Goal: Task Accomplishment & Management: Use online tool/utility

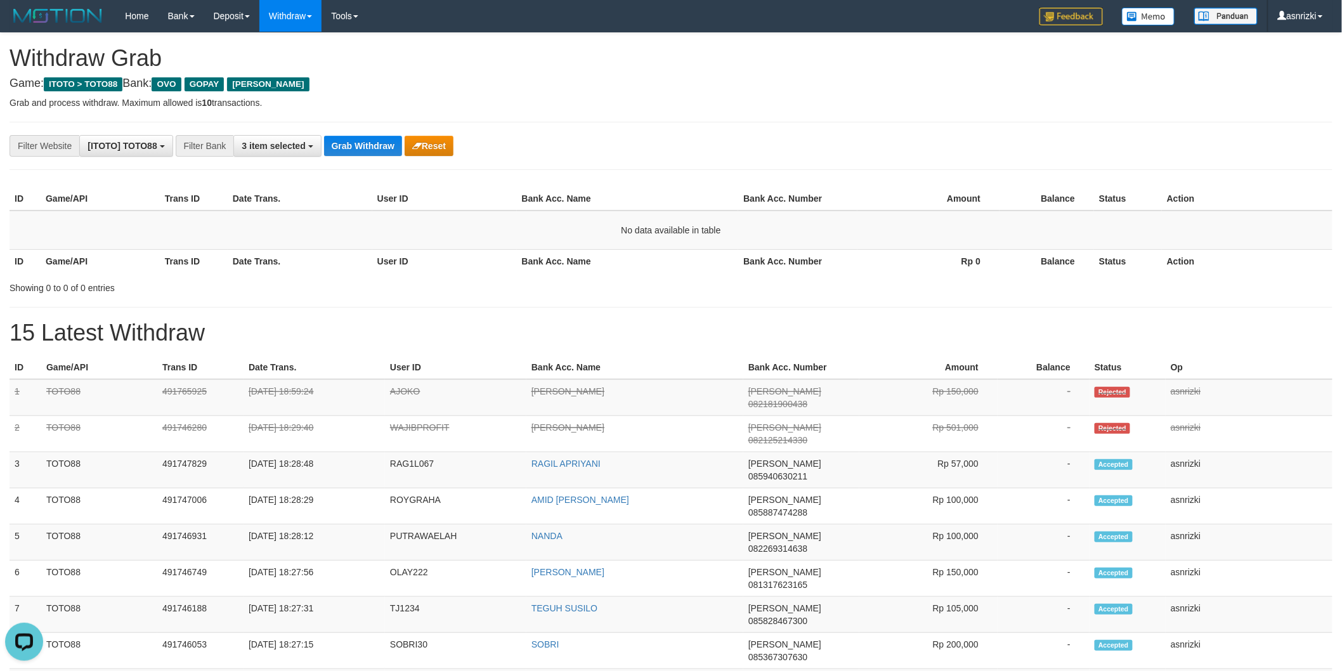
click at [623, 117] on div "**********" at bounding box center [671, 661] width 1342 height 1257
click at [365, 143] on button "Grab Withdraw" at bounding box center [363, 146] width 78 height 20
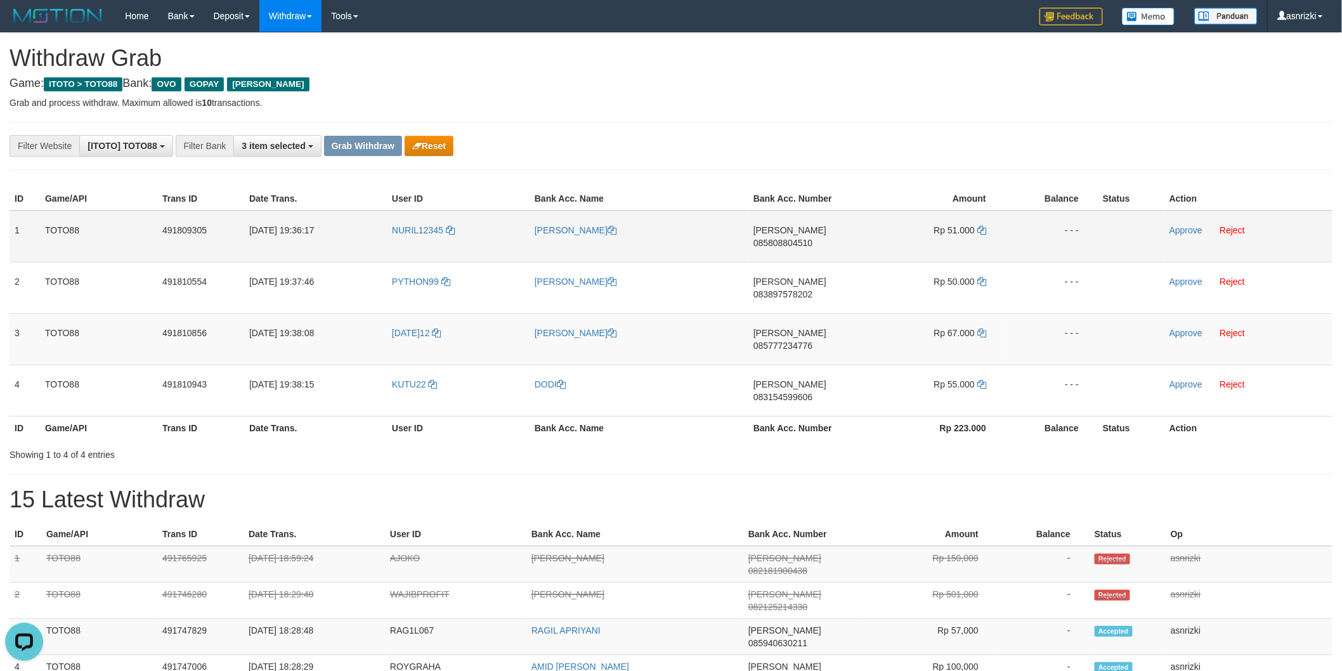
click at [812, 238] on span "085808804510" at bounding box center [782, 243] width 59 height 10
click at [982, 228] on icon at bounding box center [981, 230] width 9 height 9
click at [1182, 230] on link "Approve" at bounding box center [1185, 230] width 33 height 10
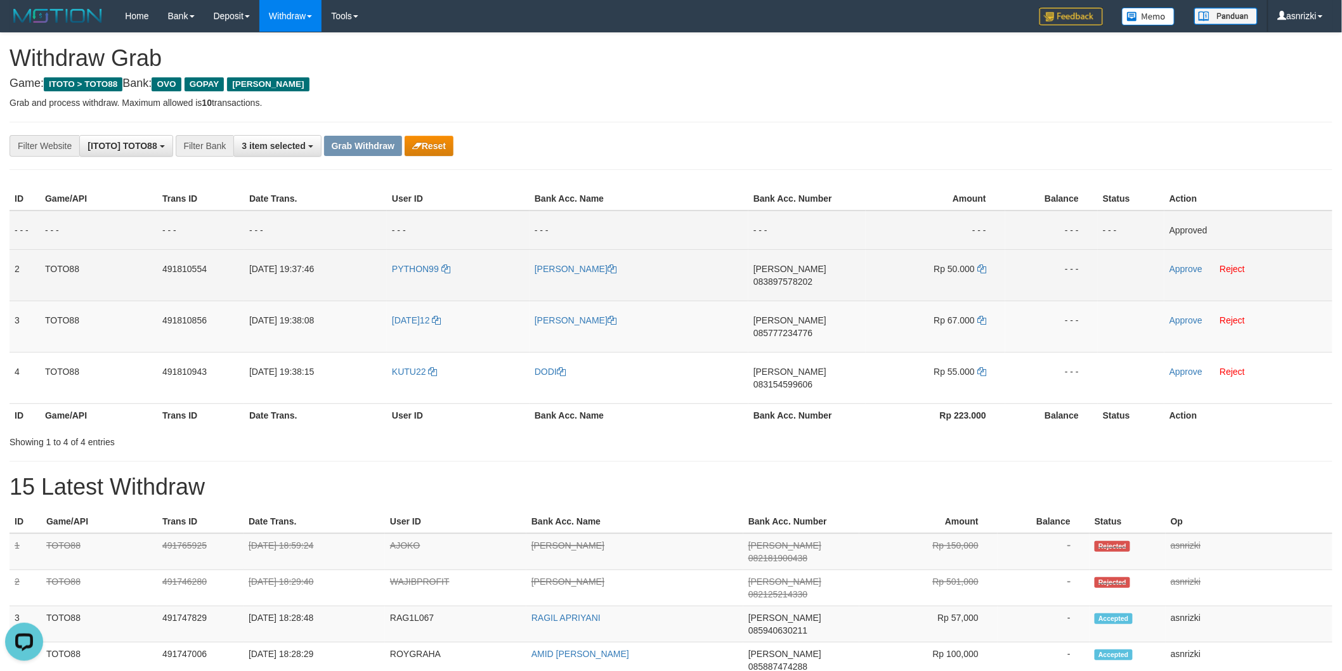
click at [812, 276] on span "083897578202" at bounding box center [782, 281] width 59 height 10
drag, startPoint x: 982, startPoint y: 269, endPoint x: 947, endPoint y: 274, distance: 35.2
click at [982, 269] on icon at bounding box center [981, 268] width 9 height 9
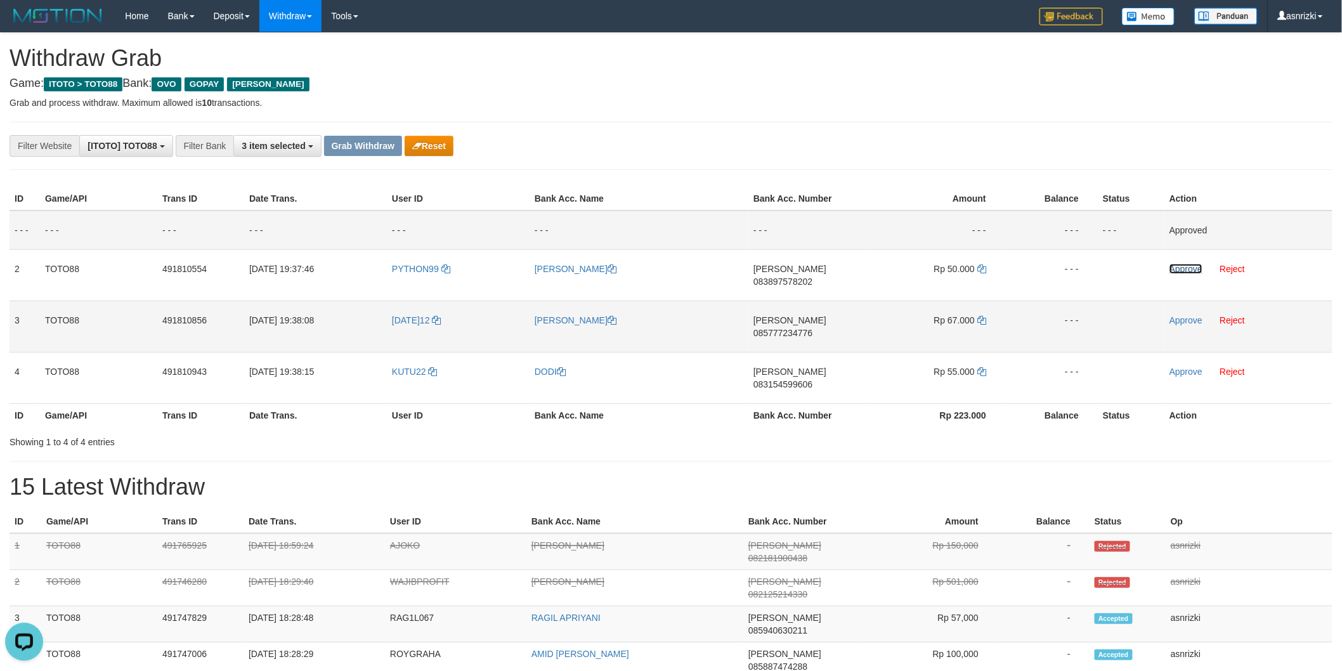
drag, startPoint x: 1186, startPoint y: 270, endPoint x: 1048, endPoint y: 304, distance: 143.2
click at [1186, 270] on link "Approve" at bounding box center [1185, 269] width 33 height 10
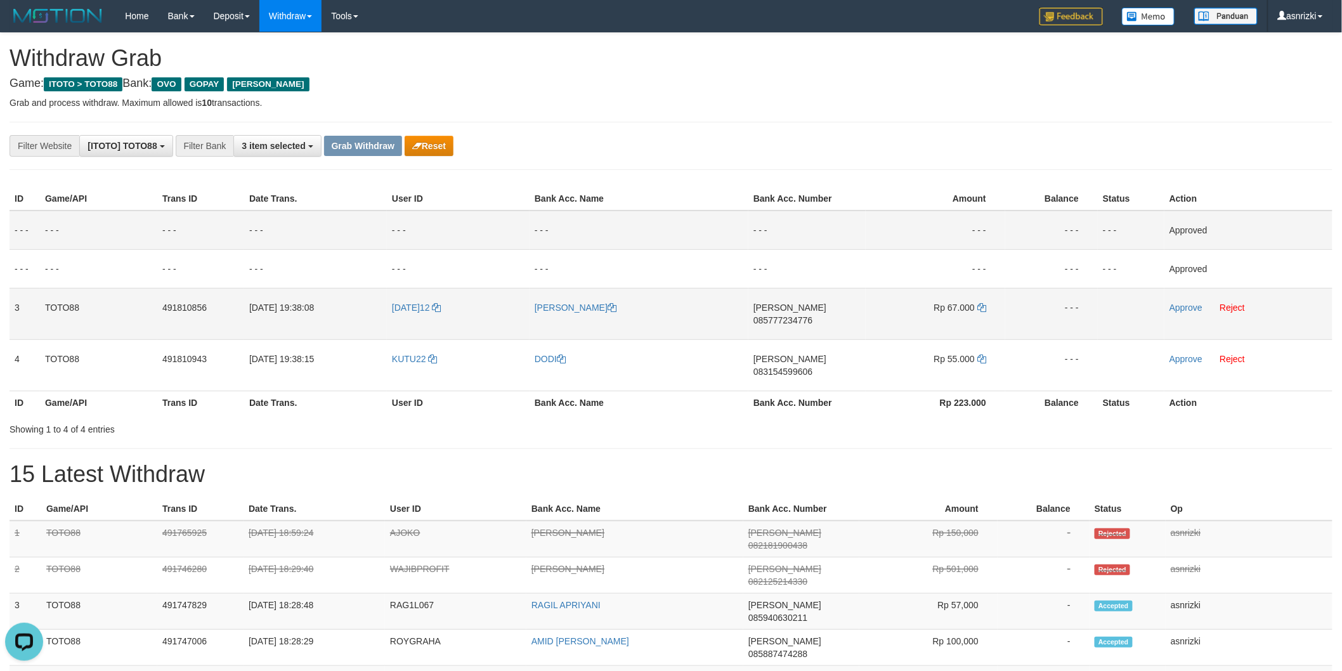
click at [812, 315] on span "085777234776" at bounding box center [782, 320] width 59 height 10
click at [985, 308] on icon at bounding box center [981, 307] width 9 height 9
click at [1193, 309] on link "Approve" at bounding box center [1185, 307] width 33 height 10
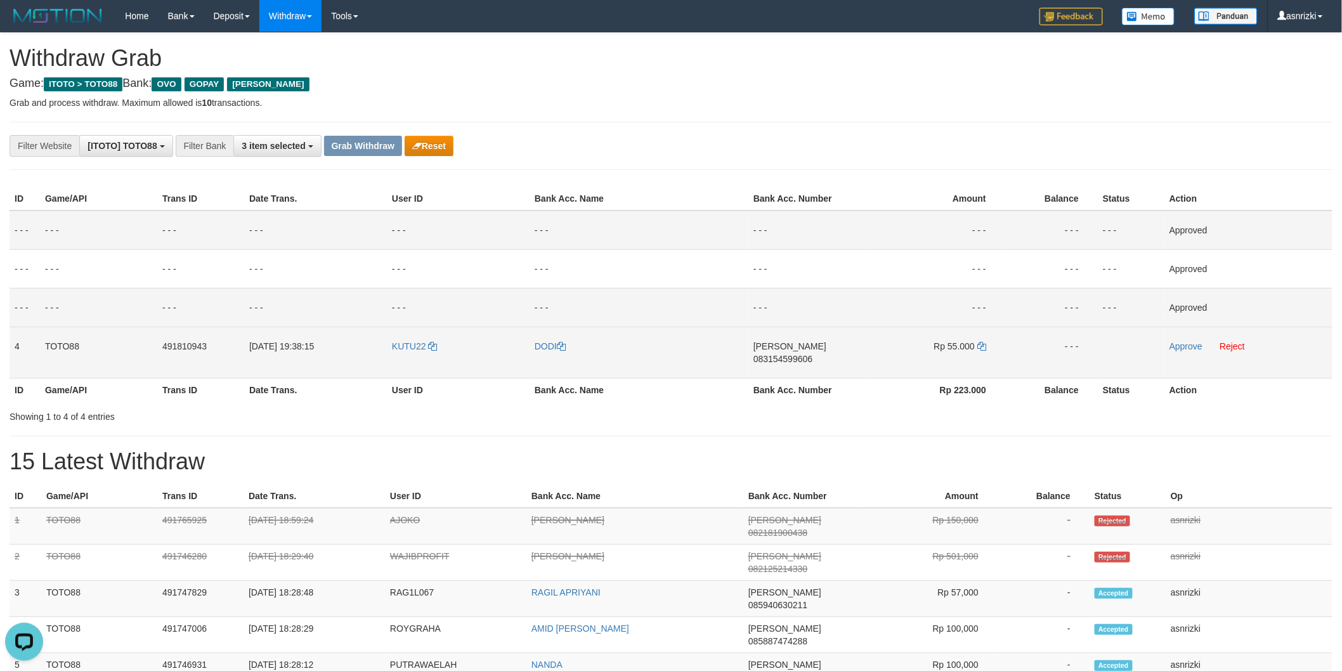
click at [812, 354] on span "083154599606" at bounding box center [782, 359] width 59 height 10
drag, startPoint x: 981, startPoint y: 344, endPoint x: 935, endPoint y: 344, distance: 46.3
click at [981, 344] on icon at bounding box center [981, 346] width 9 height 9
click at [1182, 349] on link "Approve" at bounding box center [1185, 346] width 33 height 10
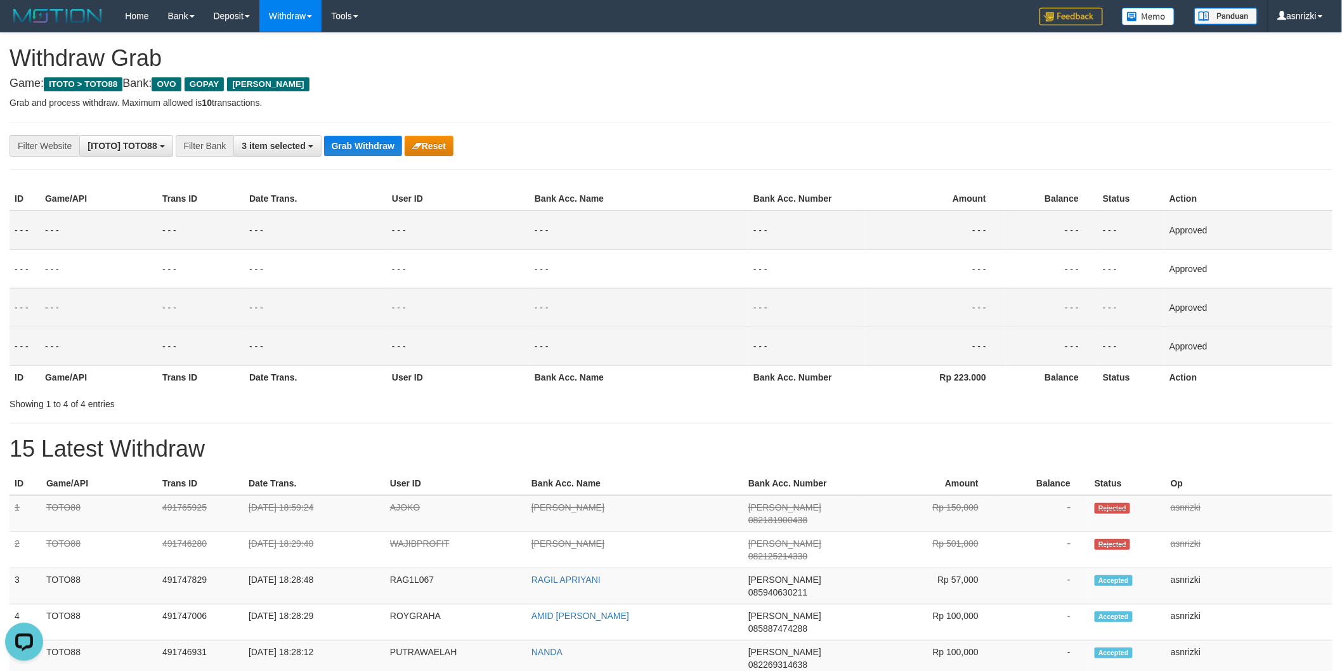
drag, startPoint x: 476, startPoint y: 446, endPoint x: 476, endPoint y: 427, distance: 19.0
click at [476, 445] on h1 "15 Latest Withdraw" at bounding box center [671, 448] width 1323 height 25
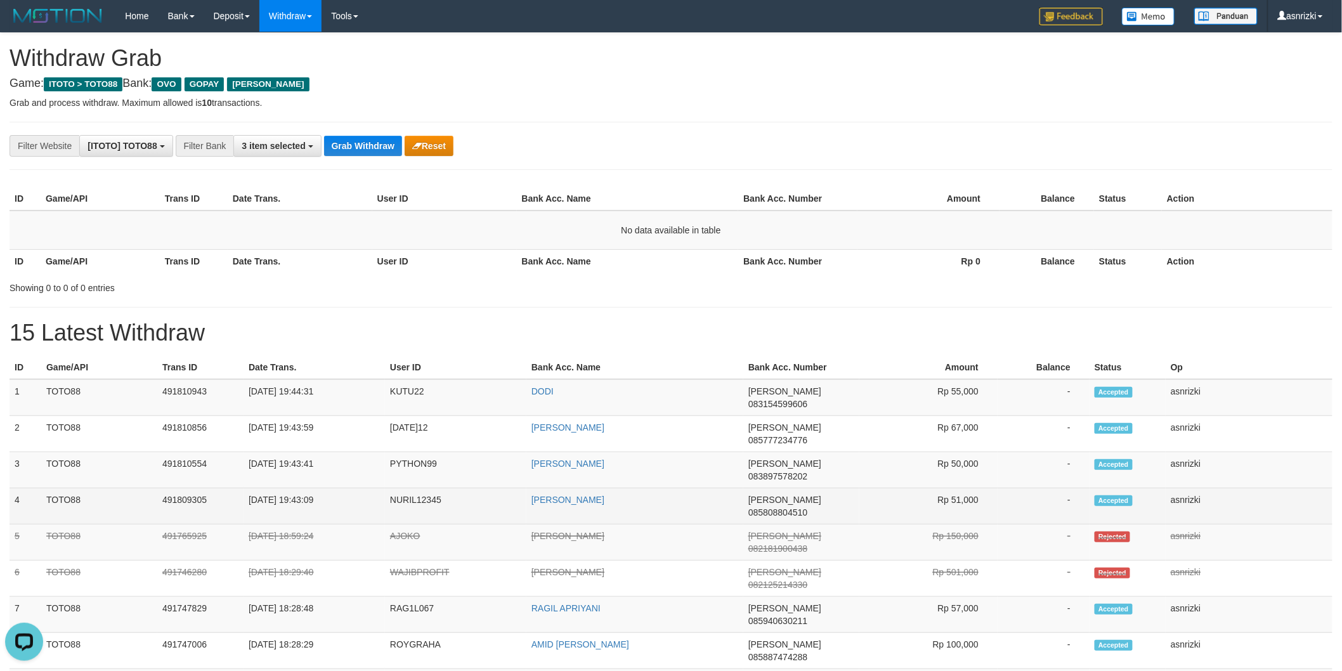
drag, startPoint x: 11, startPoint y: 388, endPoint x: 1240, endPoint y: 458, distance: 1231.0
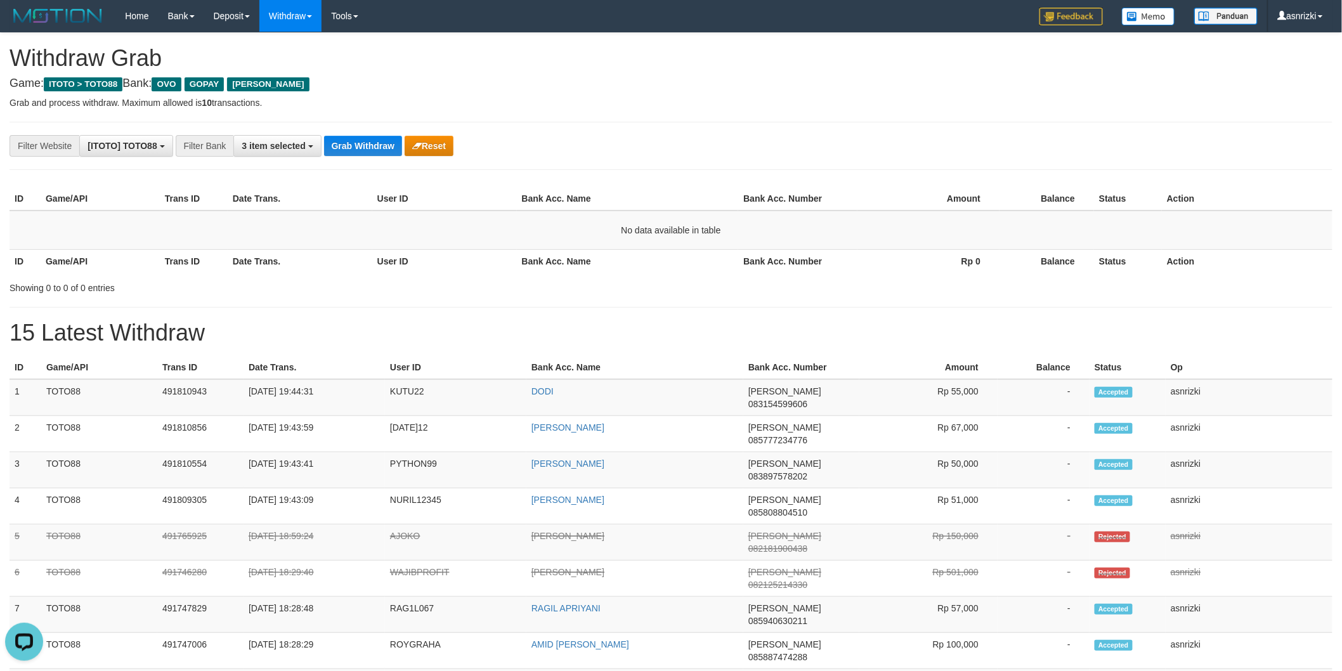
copy tbody "1 TOTO88 491810943 30/09/2025 19:44:31 KUTU22 DODI DANA 083154599606 Rp 55,000 …"
click at [346, 141] on button "Grab Withdraw" at bounding box center [363, 146] width 78 height 20
drag, startPoint x: 417, startPoint y: 70, endPoint x: 58, endPoint y: 82, distance: 359.8
click at [414, 70] on h1 "Withdraw Grab" at bounding box center [671, 58] width 1323 height 25
